Goal: Find specific page/section: Find specific page/section

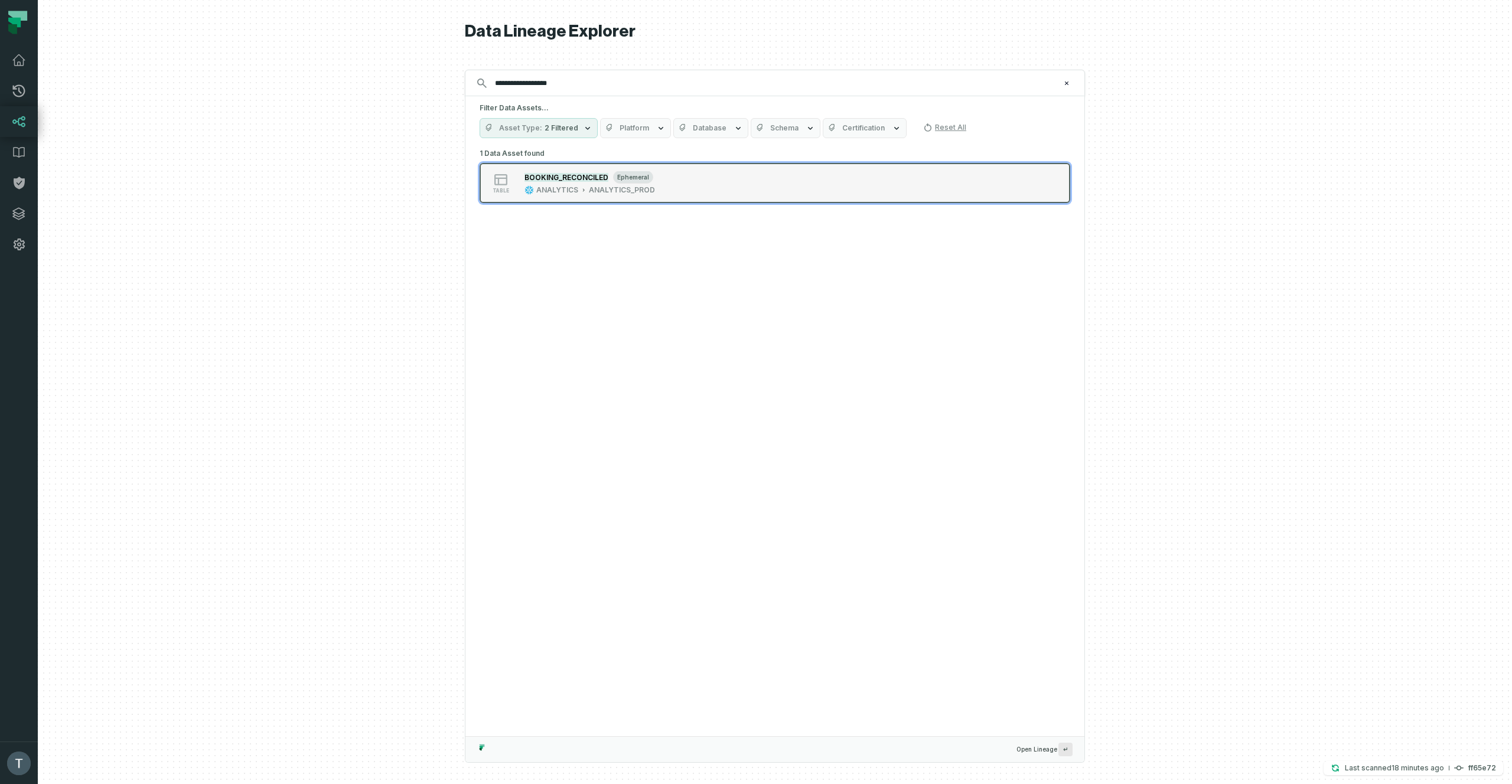
type input "**********"
click at [736, 189] on div "table BOOKING_RECONCILED ephemeral ANALYTICS ANALYTICS_PROD" at bounding box center [629, 183] width 295 height 23
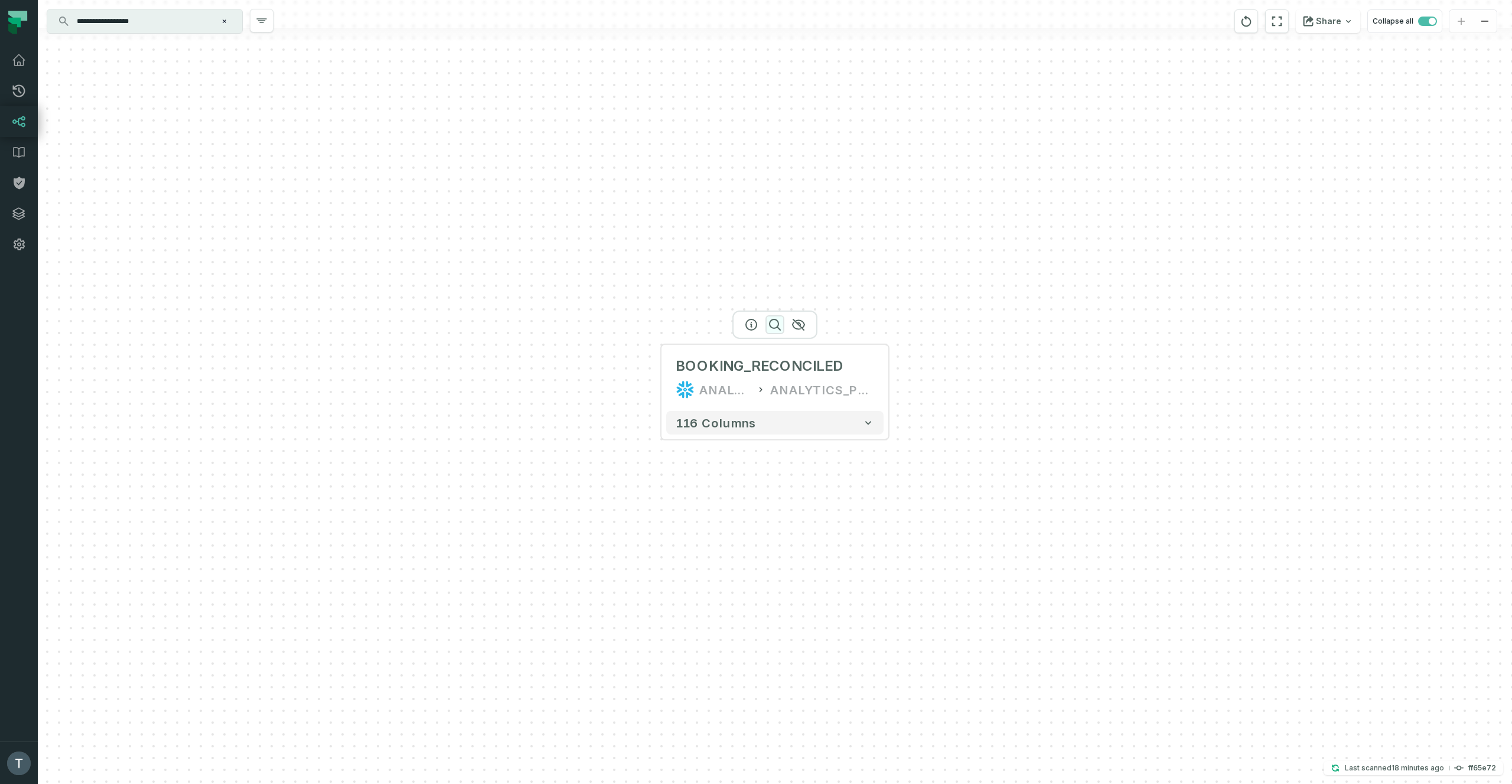
click at [774, 328] on icon "button" at bounding box center [774, 324] width 11 height 11
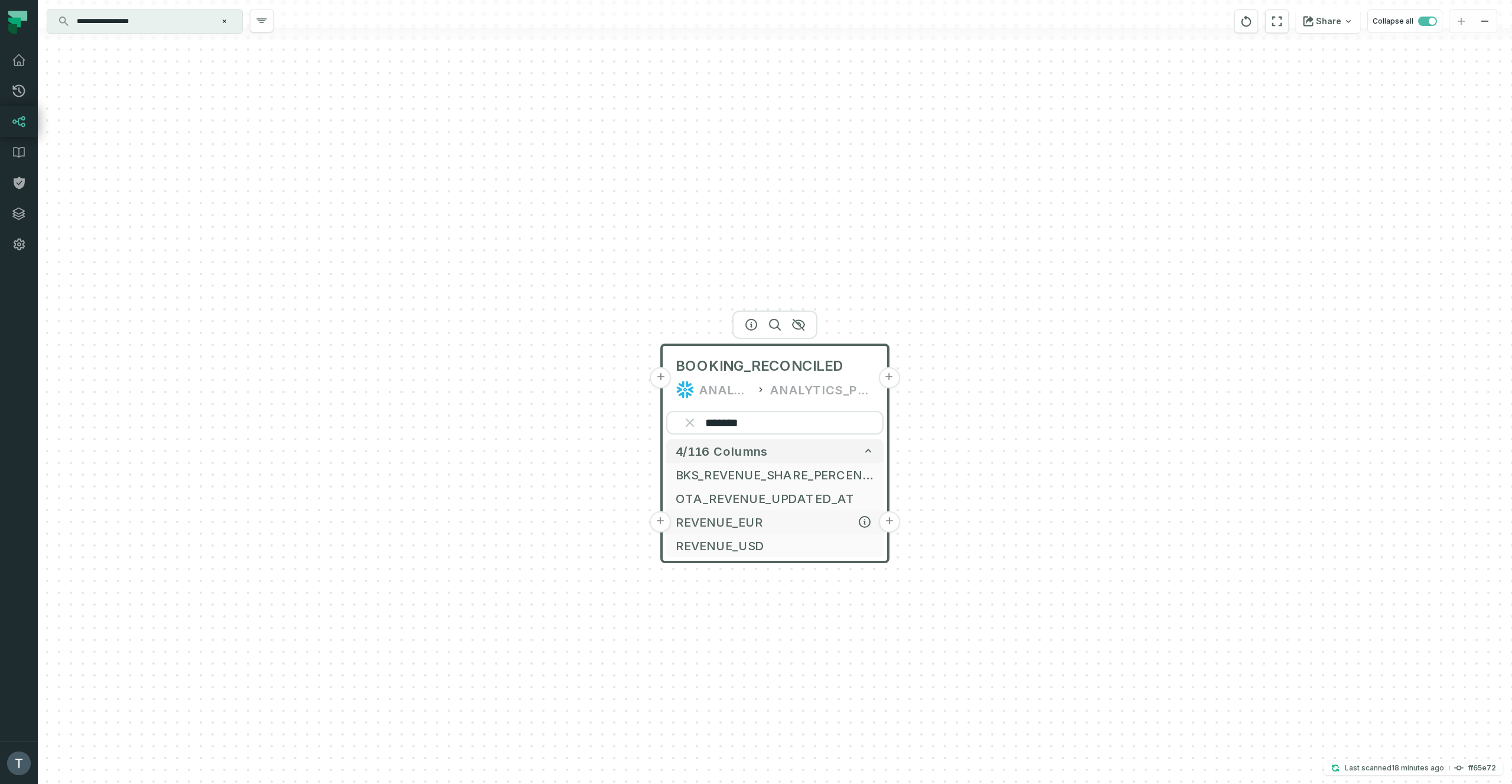
type input "*******"
click at [657, 520] on button "+" at bounding box center [661, 522] width 21 height 21
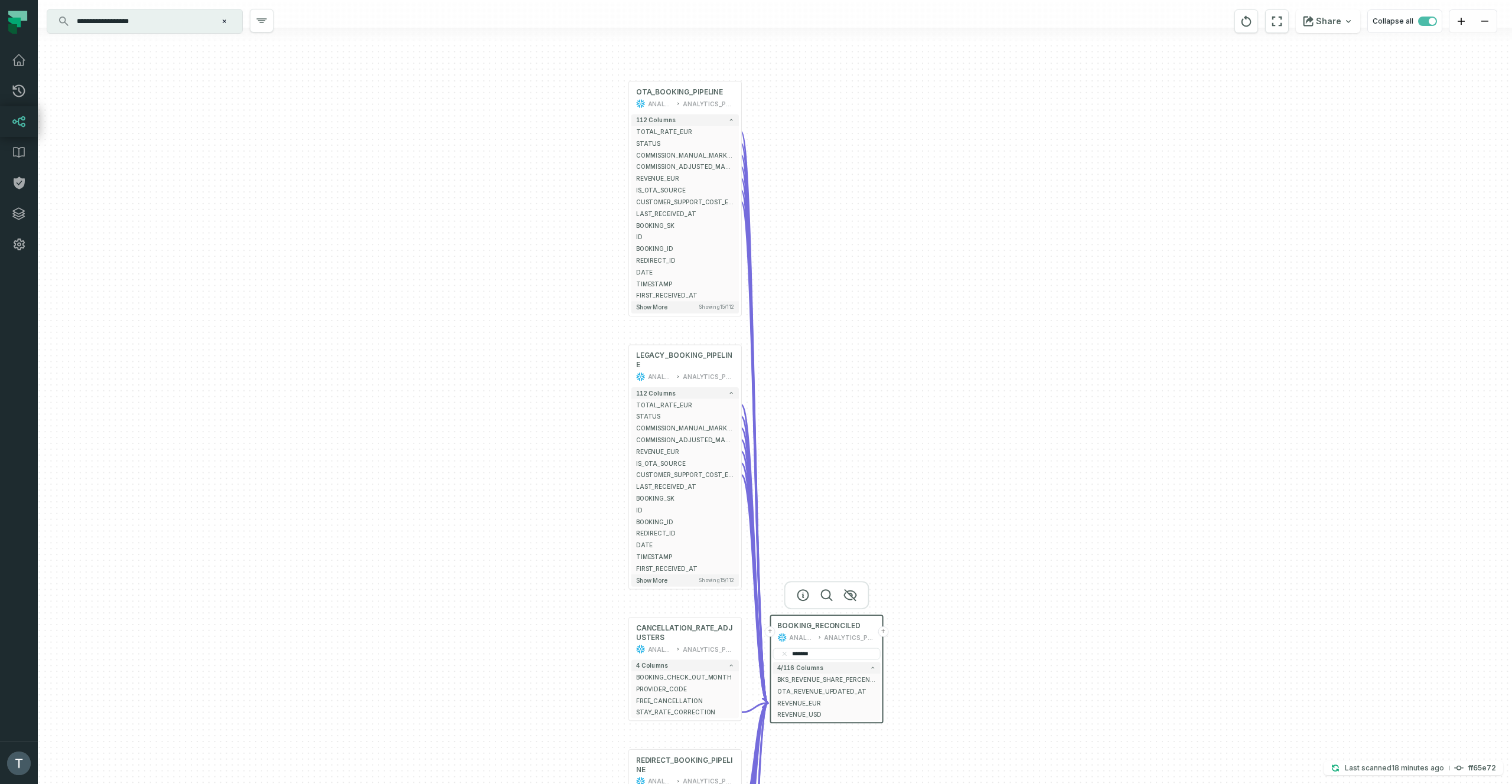
drag, startPoint x: 515, startPoint y: 513, endPoint x: 593, endPoint y: 52, distance: 467.6
click at [593, 52] on div "+ OTA_BOOKING_PIPELINE ANALYTICS ANALYTICS_PROD + 112 columns + TOTAL_RATE_EUR …" at bounding box center [774, 392] width 1474 height 784
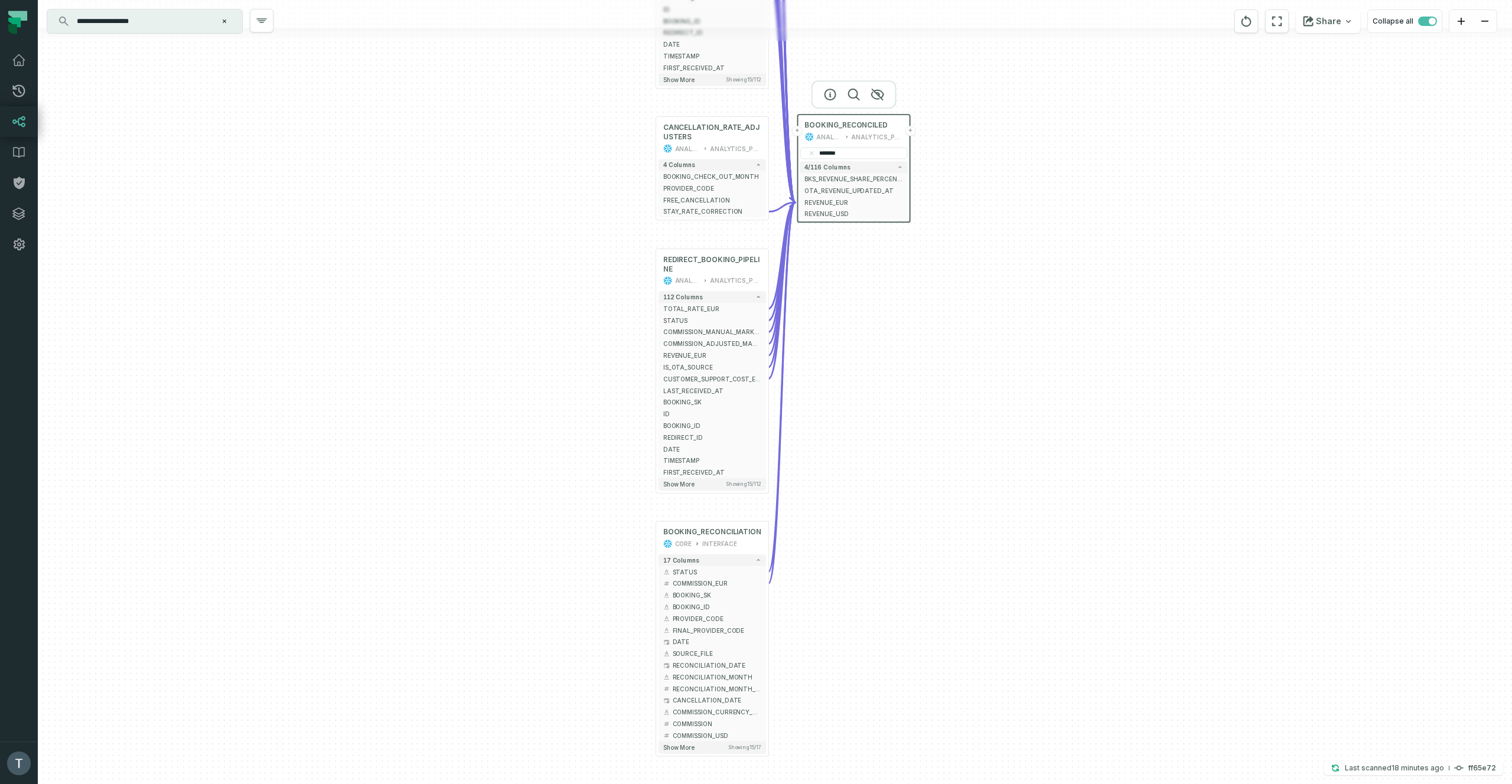
drag, startPoint x: 508, startPoint y: 472, endPoint x: 534, endPoint y: 255, distance: 218.6
click at [492, 235] on div "+ OTA_BOOKING_PIPELINE ANALYTICS ANALYTICS_PROD + 112 columns + TOTAL_RATE_EUR …" at bounding box center [774, 392] width 1474 height 784
click at [653, 356] on button "+" at bounding box center [655, 355] width 11 height 11
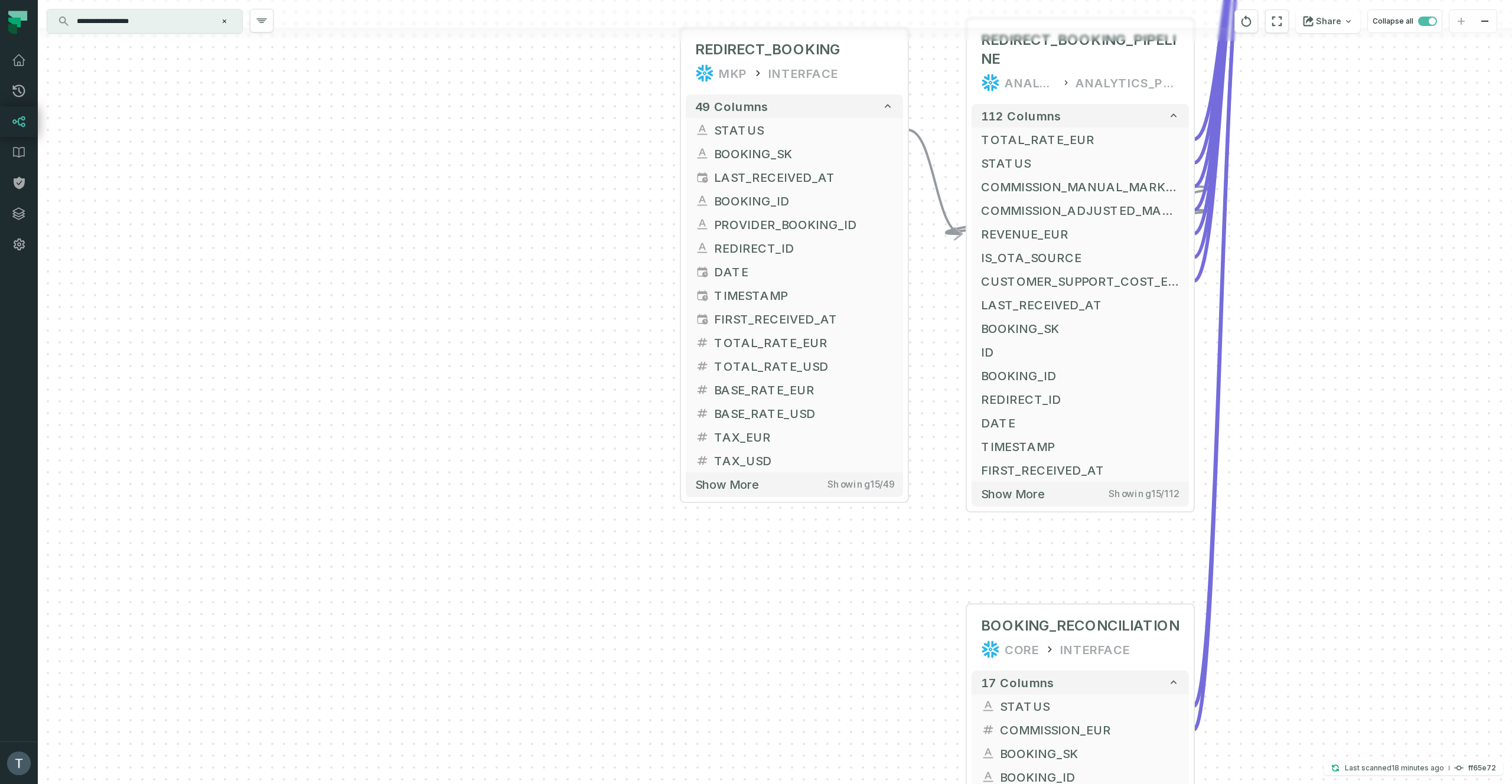
drag, startPoint x: 485, startPoint y: 501, endPoint x: 501, endPoint y: 178, distance: 323.4
click at [498, 178] on div "+ REDIRECT_BOOKING MKP INTERFACE + 49 columns + STATUS + + BOOKING_SK + + LAST_…" at bounding box center [774, 392] width 1474 height 784
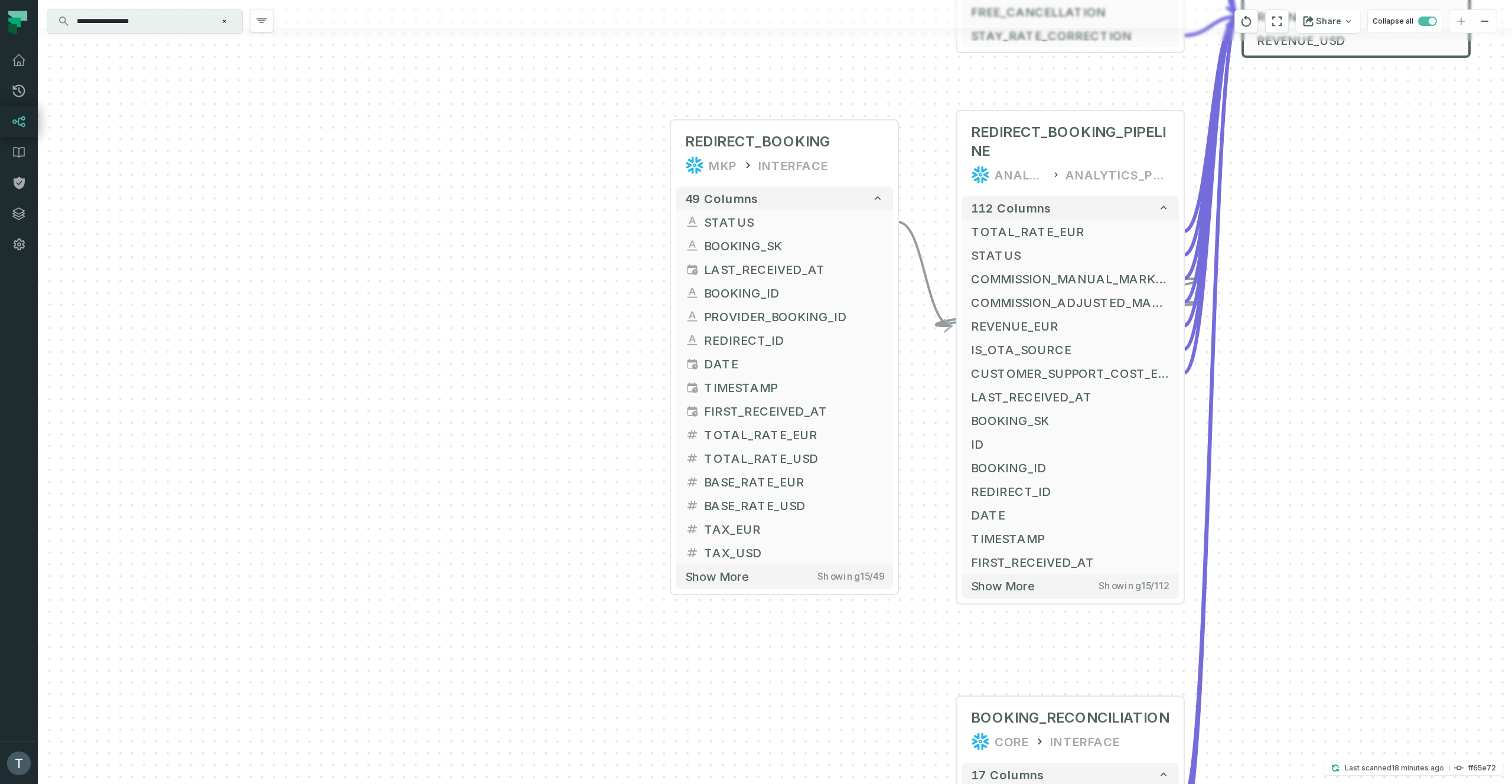
drag, startPoint x: 578, startPoint y: 164, endPoint x: 601, endPoint y: 238, distance: 77.5
click at [568, 255] on div "+ REDIRECT_BOOKING MKP INTERFACE + 49 columns + STATUS + + BOOKING_SK + + LAST_…" at bounding box center [774, 392] width 1474 height 784
click at [788, 100] on icon "button" at bounding box center [784, 100] width 11 height 11
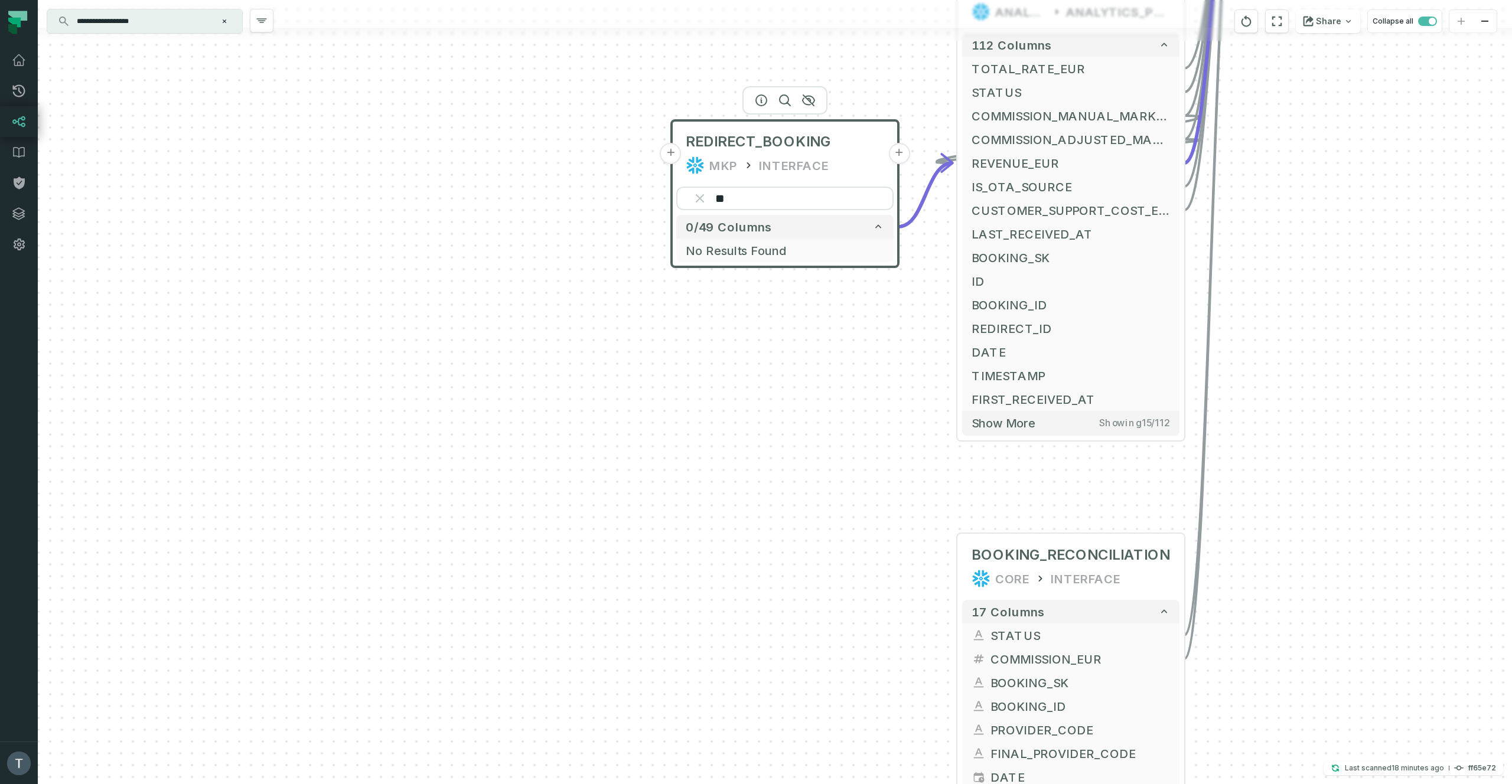
type input "*"
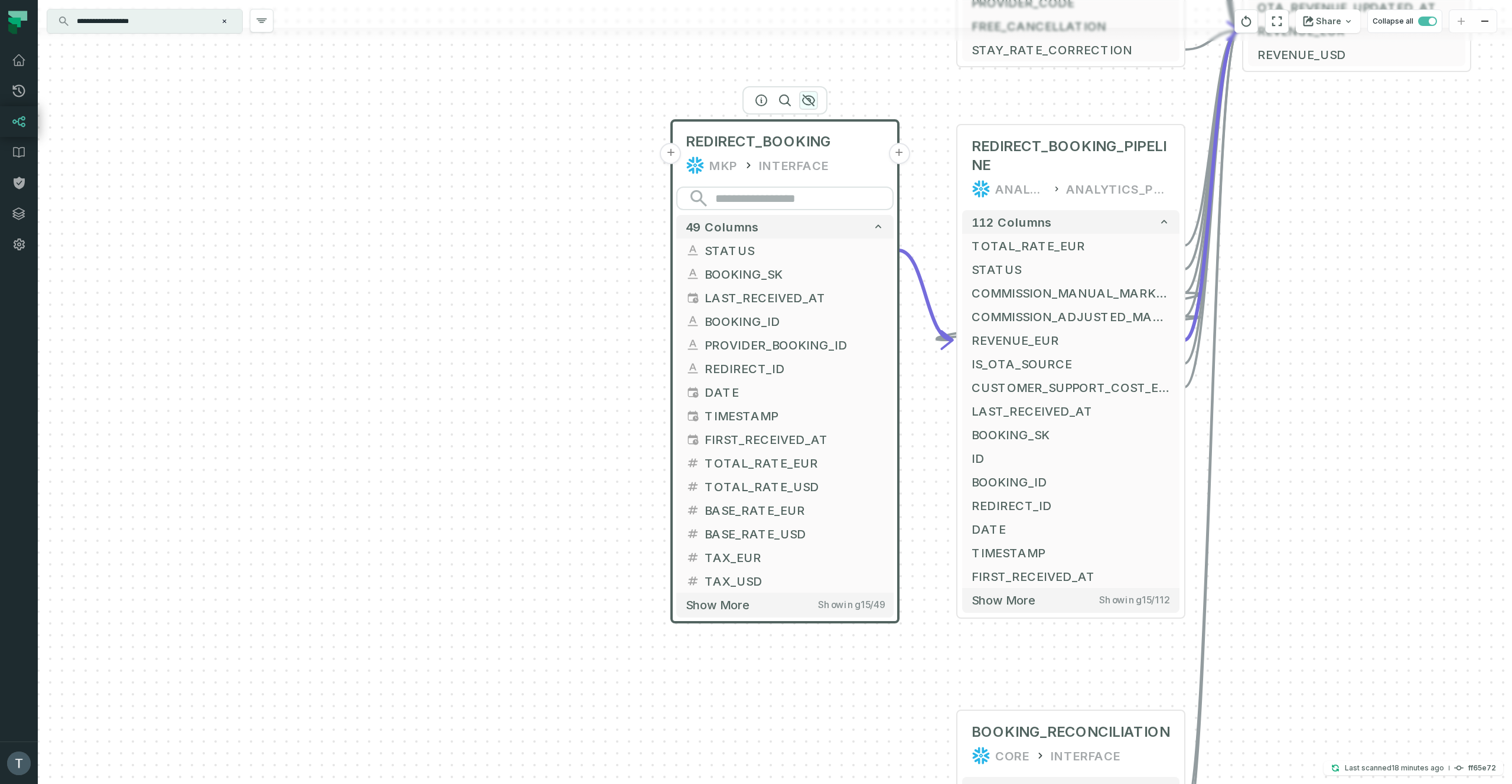
click at [805, 100] on icon "button" at bounding box center [809, 100] width 15 height 15
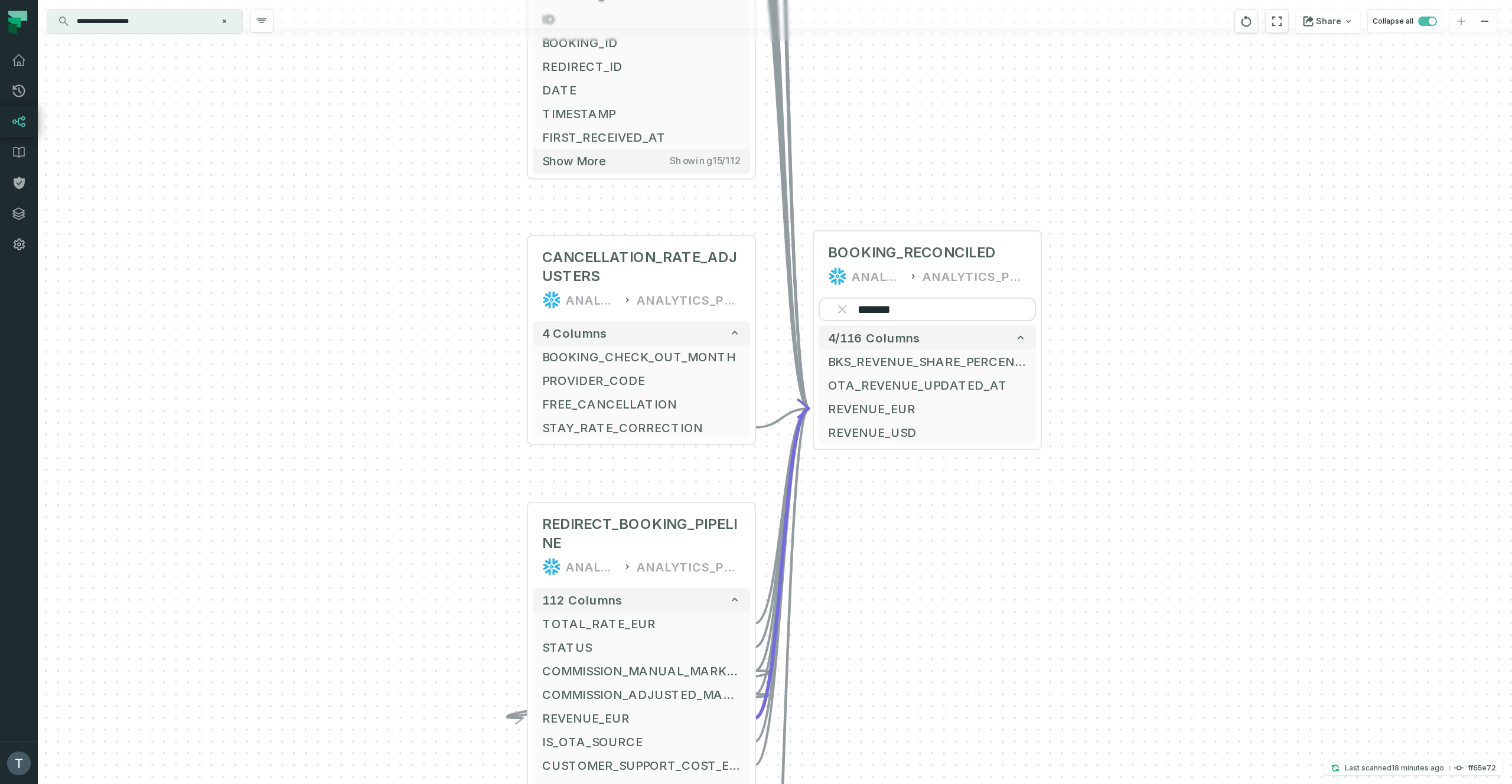
drag, startPoint x: 750, startPoint y: 206, endPoint x: 321, endPoint y: 584, distance: 571.8
click at [321, 584] on div "+ OTA_BOOKING_PIPELINE ANALYTICS ANALYTICS_PROD + 112 columns + TOTAL_RATE_EUR …" at bounding box center [774, 392] width 1474 height 784
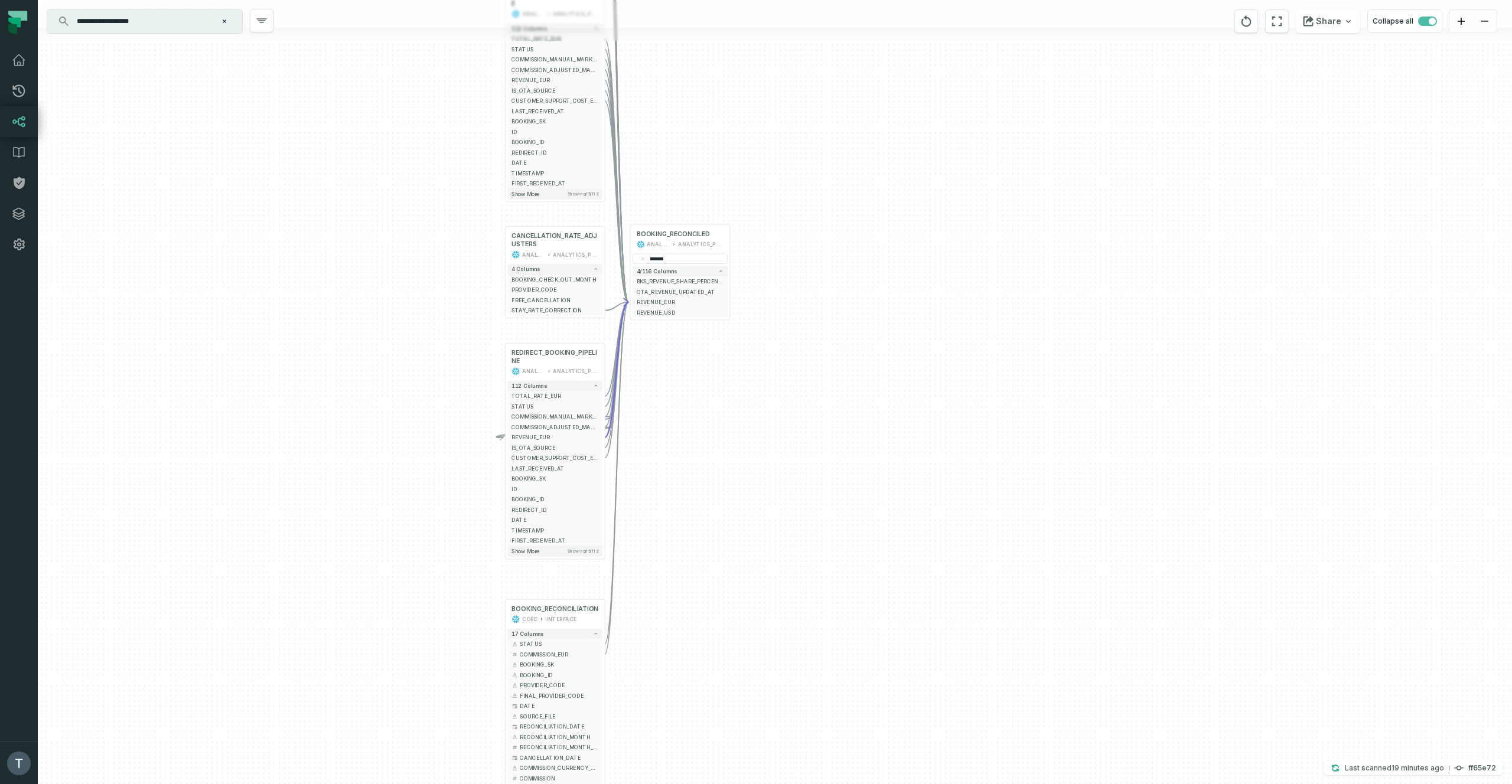
drag, startPoint x: 298, startPoint y: 389, endPoint x: 369, endPoint y: 205, distance: 197.2
click at [369, 205] on div "+ OTA_BOOKING_PIPELINE ANALYTICS ANALYTICS_PROD + 112 columns + TOTAL_RATE_EUR …" at bounding box center [774, 392] width 1474 height 784
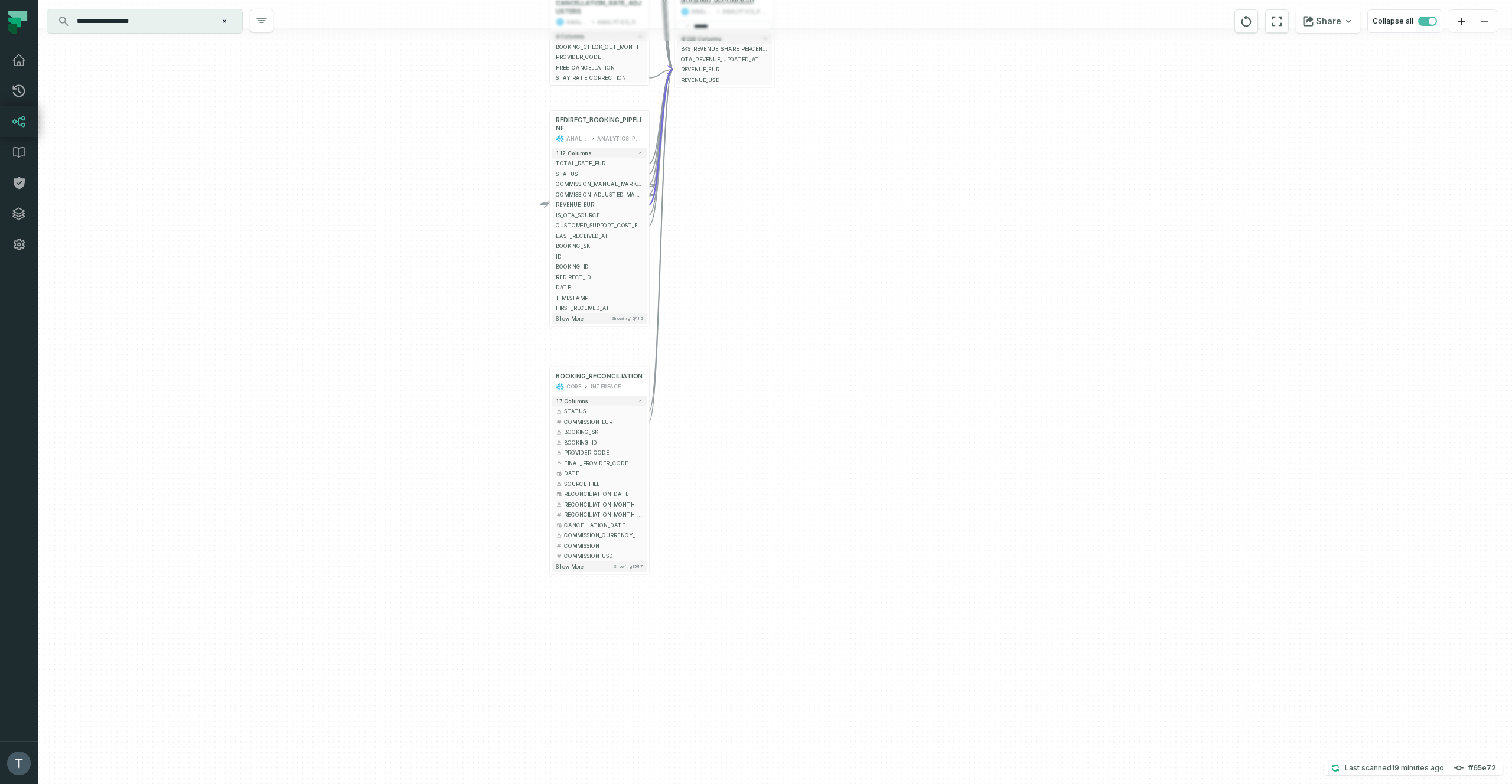
drag, startPoint x: 375, startPoint y: 416, endPoint x: 414, endPoint y: 199, distance: 220.5
click at [414, 199] on div "+ OTA_BOOKING_PIPELINE ANALYTICS ANALYTICS_PROD + 112 columns + TOTAL_RATE_EUR …" at bounding box center [774, 392] width 1474 height 784
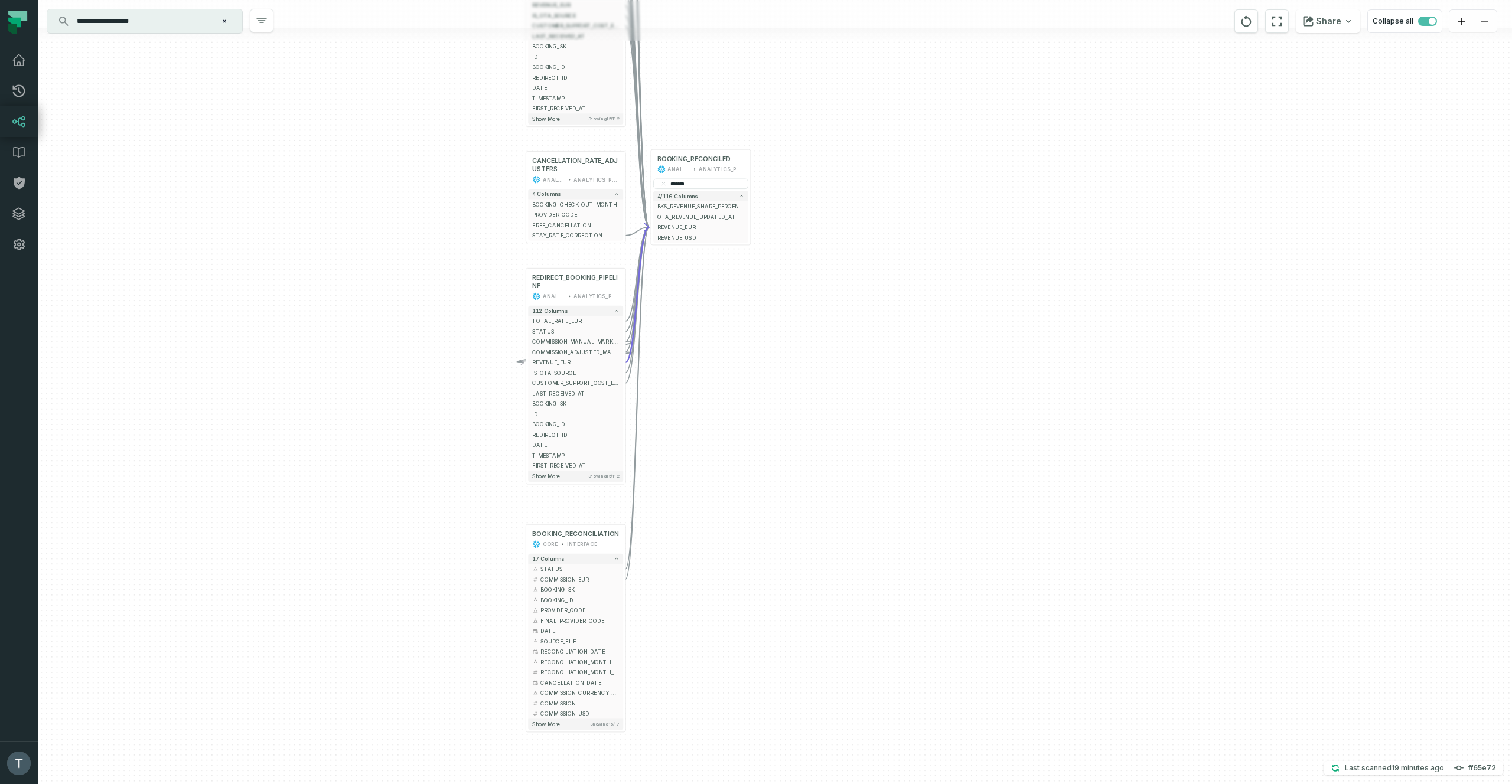
drag, startPoint x: 414, startPoint y: 199, endPoint x: 391, endPoint y: 357, distance: 159.7
click at [391, 357] on div "+ OTA_BOOKING_PIPELINE ANALYTICS ANALYTICS_PROD + 112 columns + TOTAL_RATE_EUR …" at bounding box center [774, 392] width 1474 height 784
click at [548, 246] on icon "button" at bounding box center [552, 248] width 15 height 15
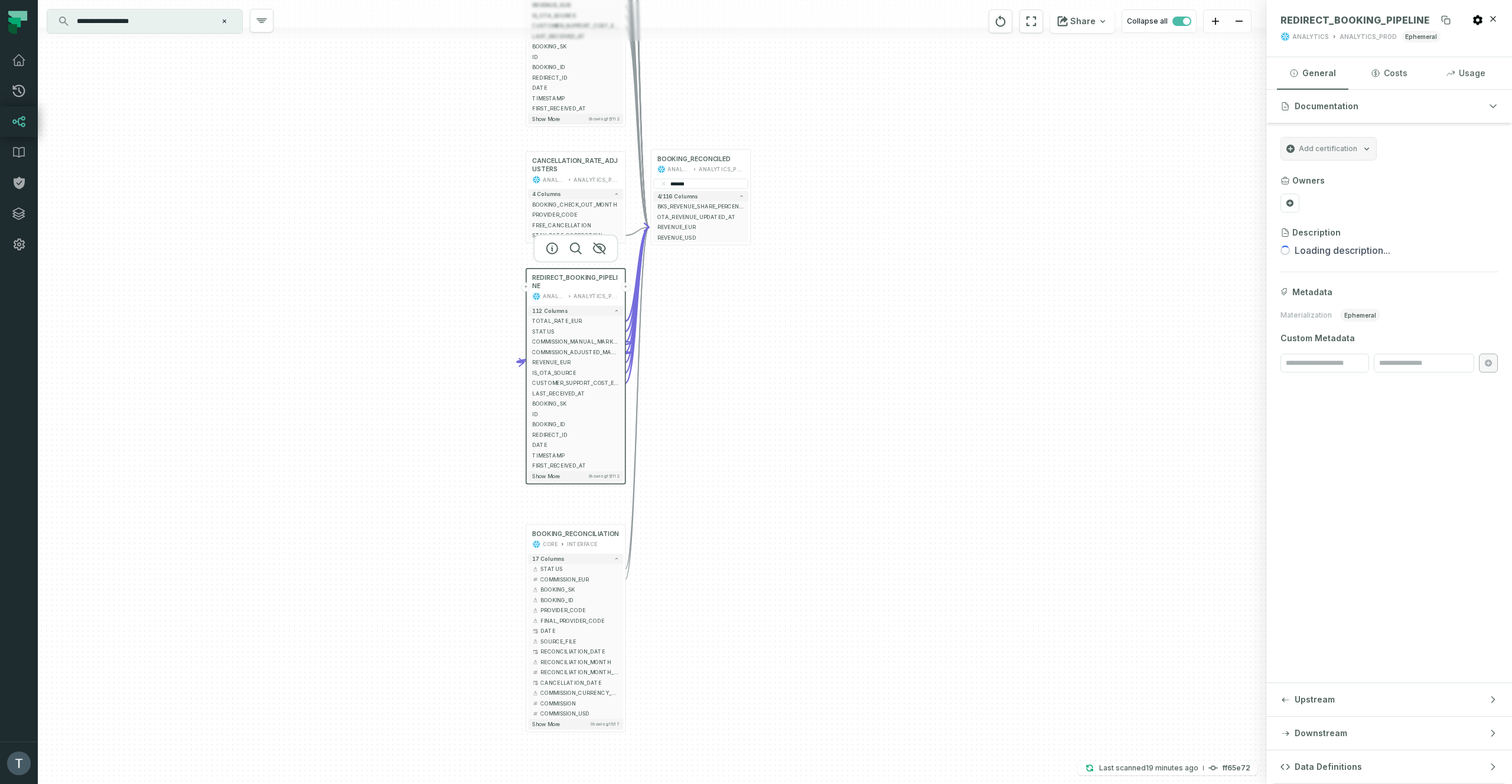
click at [1356, 15] on span "REDIRECT_BOOKING_PIPELINE" at bounding box center [1355, 20] width 150 height 12
copy span "REDIRECT_BOOKING_PIPELINE"
